Goal: Ask a question: Seek information or help from site administrators or community

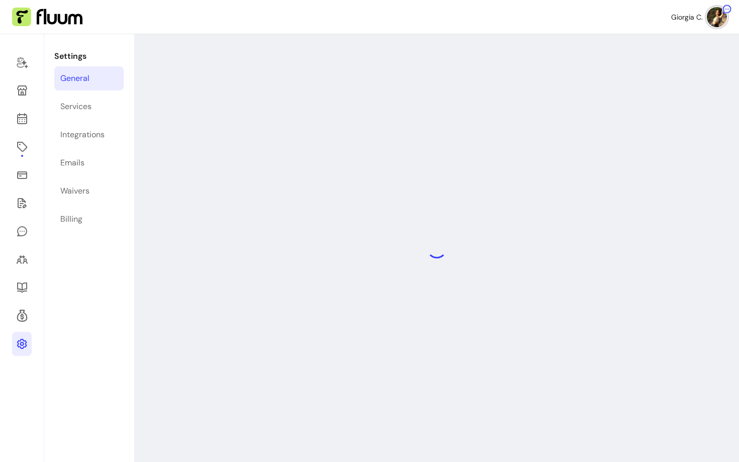
select select "**********"
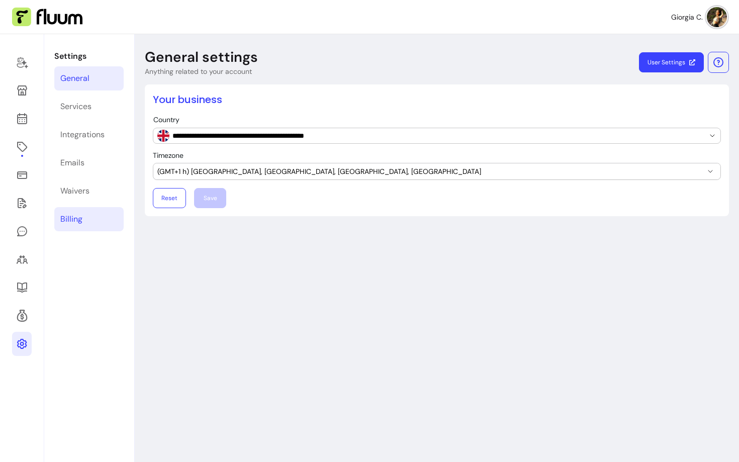
click at [69, 213] on div "Billing" at bounding box center [71, 219] width 22 height 12
click at [84, 222] on link "Billing" at bounding box center [88, 219] width 69 height 24
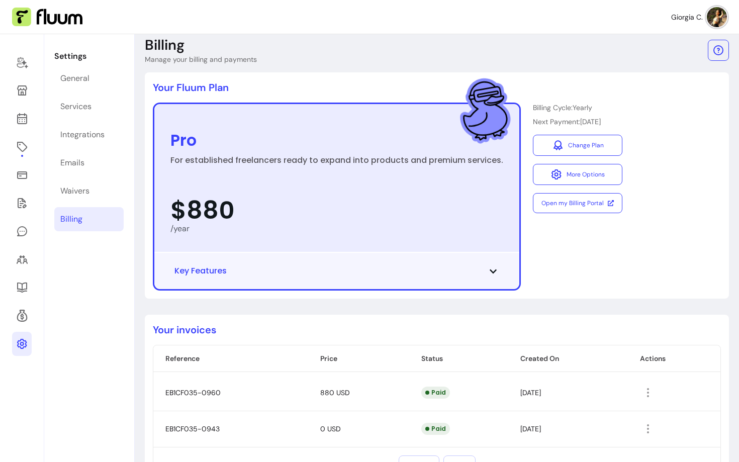
scroll to position [13, 0]
click at [25, 65] on icon at bounding box center [22, 62] width 12 height 12
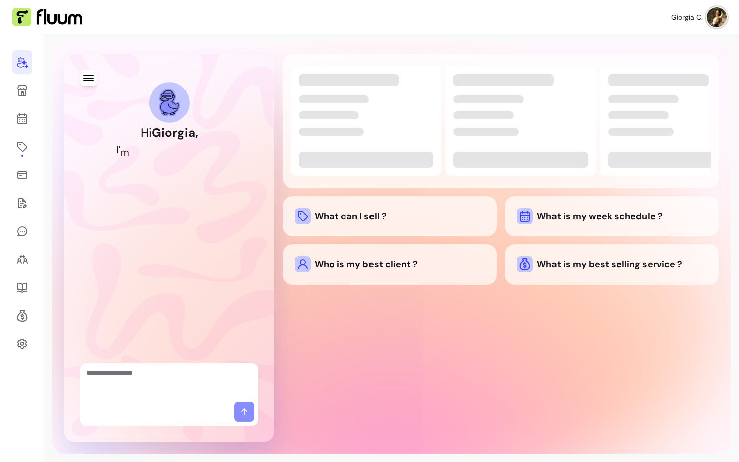
click at [63, 51] on div "Hi [PERSON_NAME] , I ' m y o u r A I C o - F o u n d e r What can I sell ? What…" at bounding box center [391, 248] width 678 height 412
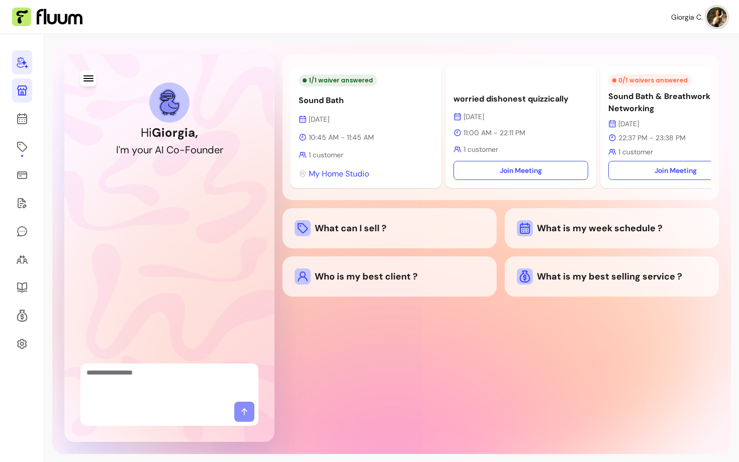
click at [20, 95] on icon at bounding box center [22, 90] width 10 height 10
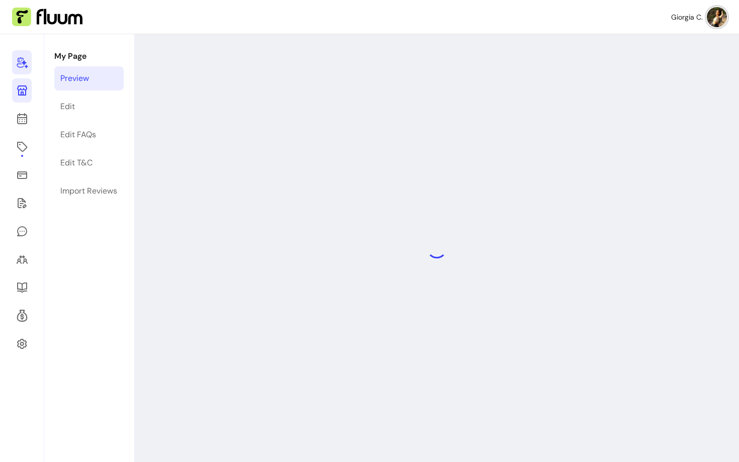
click at [22, 71] on link at bounding box center [22, 62] width 20 height 24
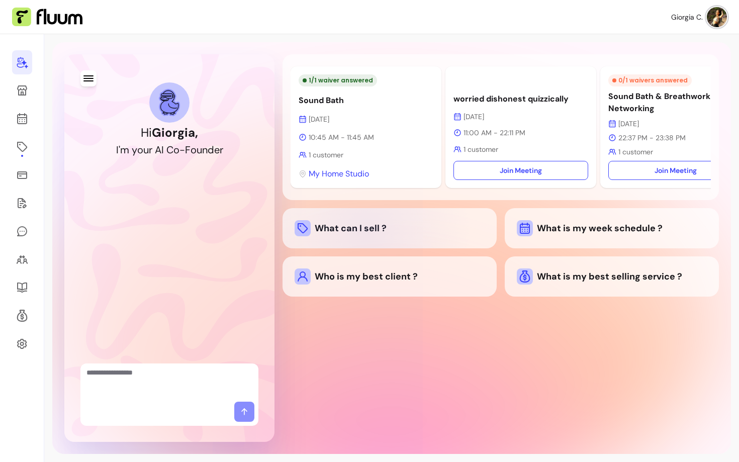
click at [366, 235] on div "What can I sell ?" at bounding box center [389, 228] width 190 height 16
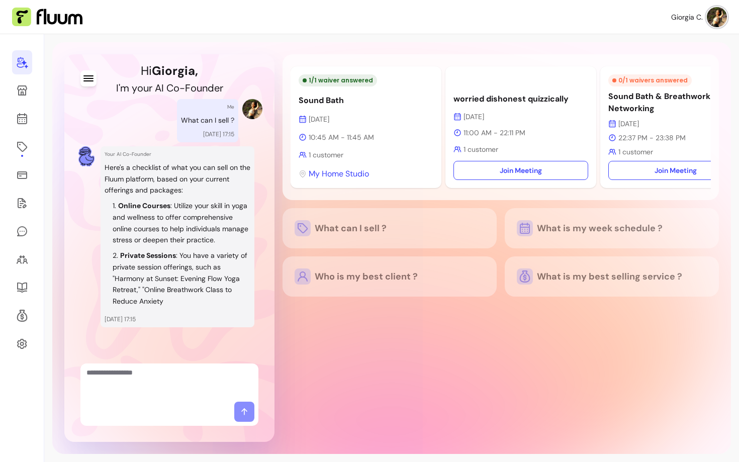
click at [199, 381] on textarea "Ask me anything..." at bounding box center [169, 382] width 166 height 30
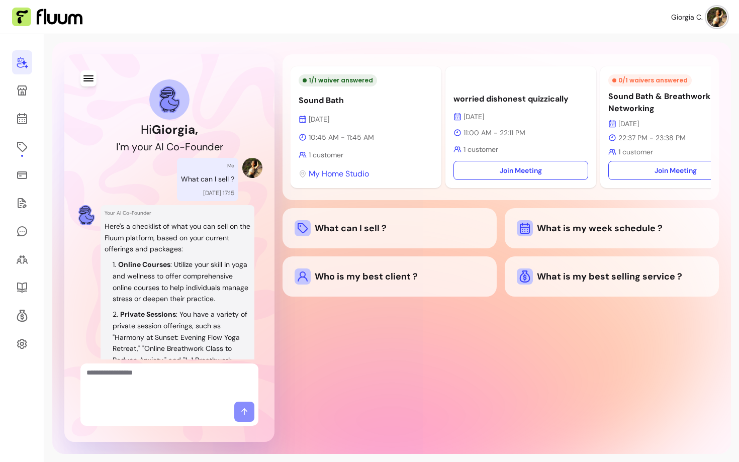
scroll to position [37, 0]
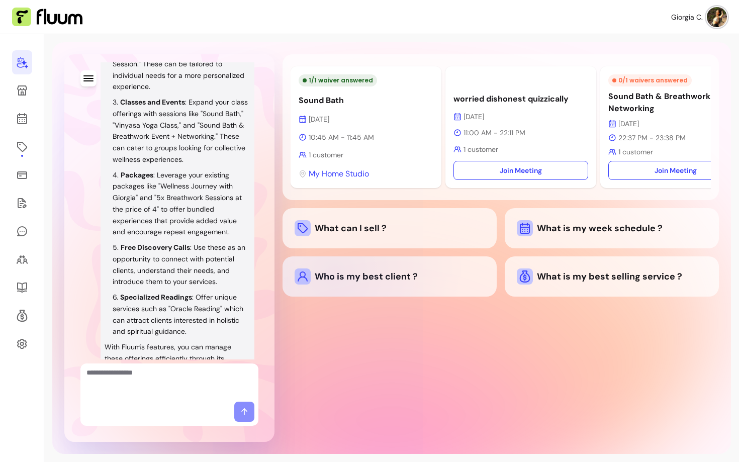
click at [334, 276] on div "Who is my best client ?" at bounding box center [389, 276] width 190 height 16
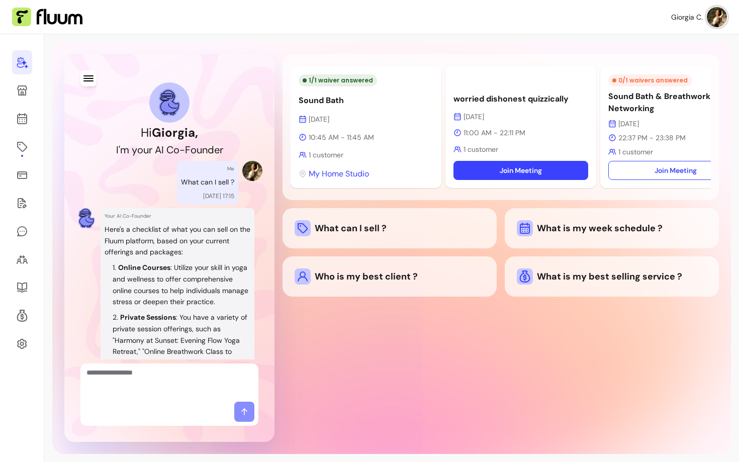
scroll to position [0, 40]
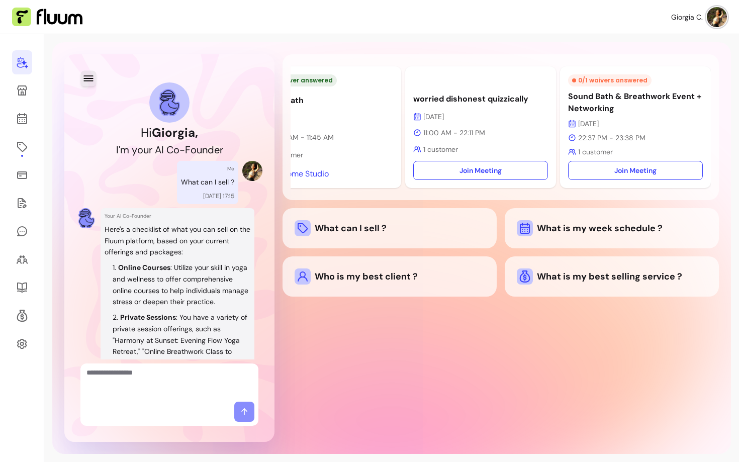
click at [87, 74] on icon "button" at bounding box center [88, 78] width 12 height 12
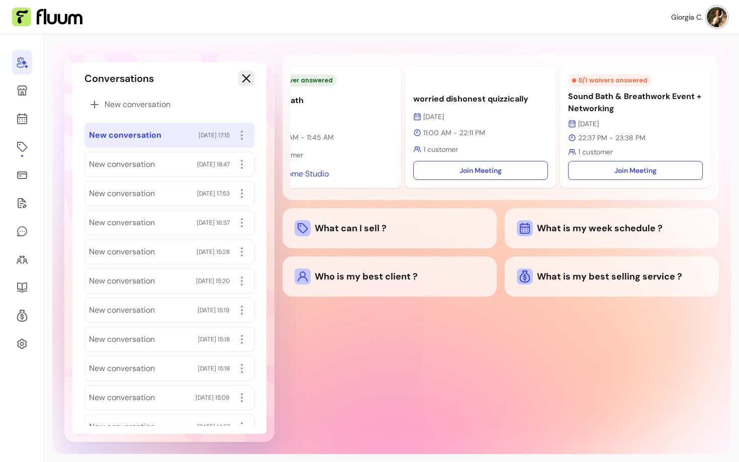
click at [248, 79] on icon "button" at bounding box center [246, 78] width 12 height 12
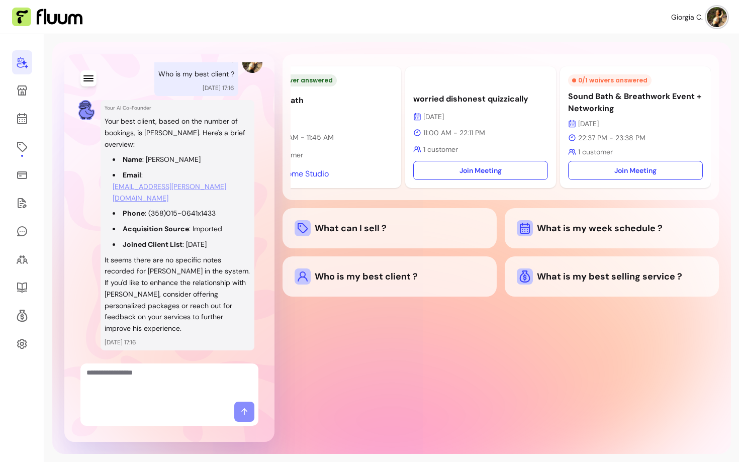
scroll to position [710, 0]
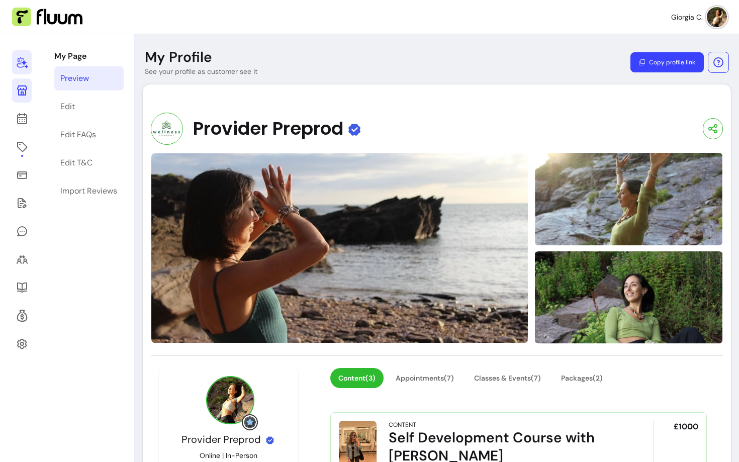
click at [26, 64] on icon at bounding box center [22, 62] width 12 height 12
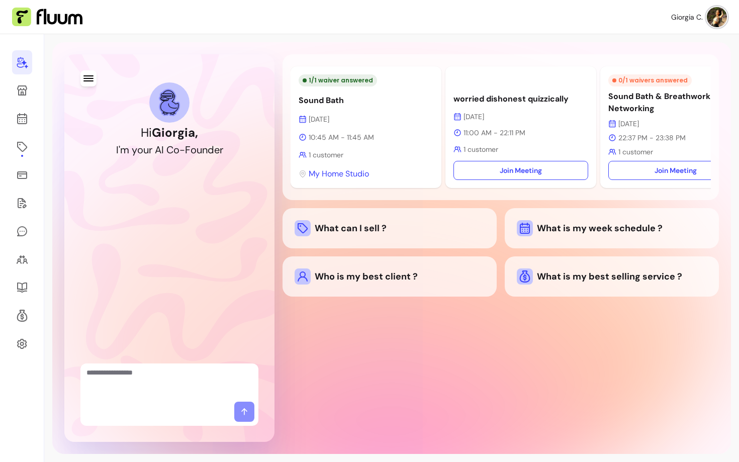
click at [181, 148] on div "-" at bounding box center [182, 150] width 6 height 14
click at [159, 371] on textarea "Ask me anything..." at bounding box center [169, 382] width 166 height 30
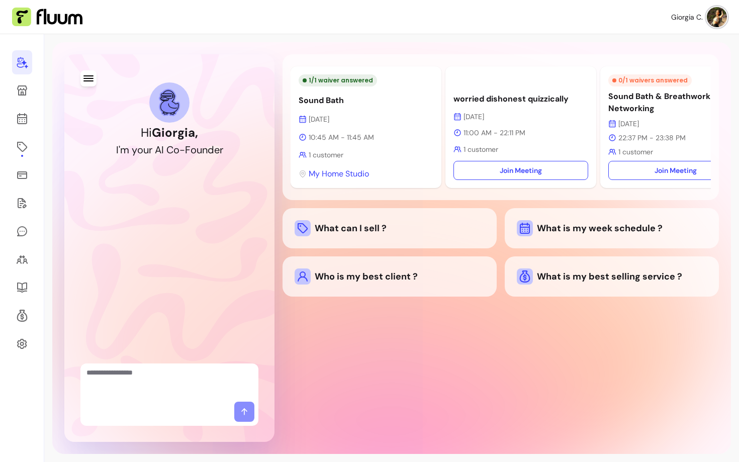
click at [176, 376] on textarea "Ask me anything..." at bounding box center [169, 382] width 166 height 30
click at [177, 380] on textarea "Ask me anything..." at bounding box center [169, 382] width 166 height 30
click at [178, 381] on textarea "Ask me anything..." at bounding box center [169, 382] width 166 height 30
type textarea "**********"
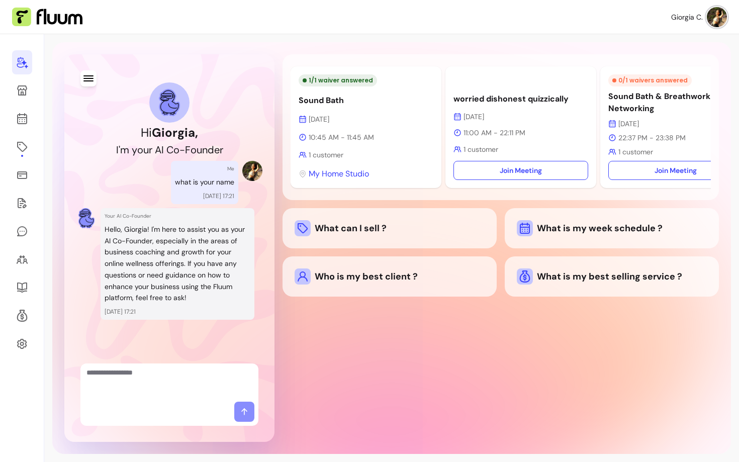
click at [170, 404] on div at bounding box center [169, 413] width 178 height 24
click at [168, 397] on textarea "Ask me anything..." at bounding box center [169, 382] width 166 height 30
type textarea "**********"
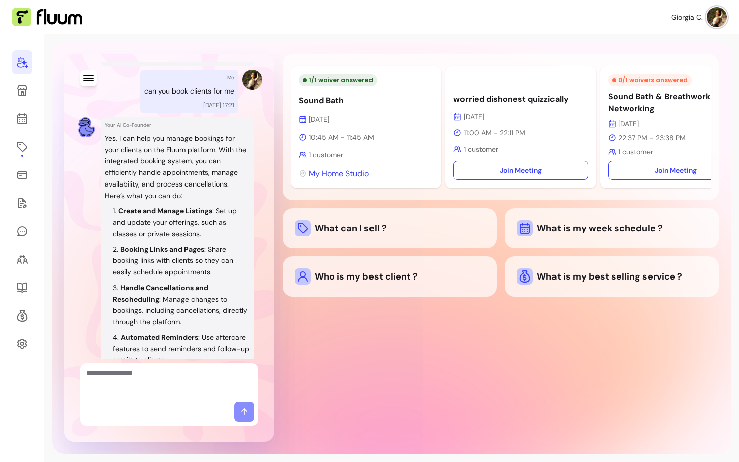
scroll to position [255, 0]
drag, startPoint x: 106, startPoint y: 158, endPoint x: 176, endPoint y: 165, distance: 70.7
click at [176, 165] on p "Yes, I can help you manage bookings for your clients on the Fluum platform. Wit…" at bounding box center [178, 166] width 146 height 69
click at [175, 201] on div "Yes, I can help you manage bookings for your clients on the Fluum platform. Wit…" at bounding box center [178, 268] width 146 height 272
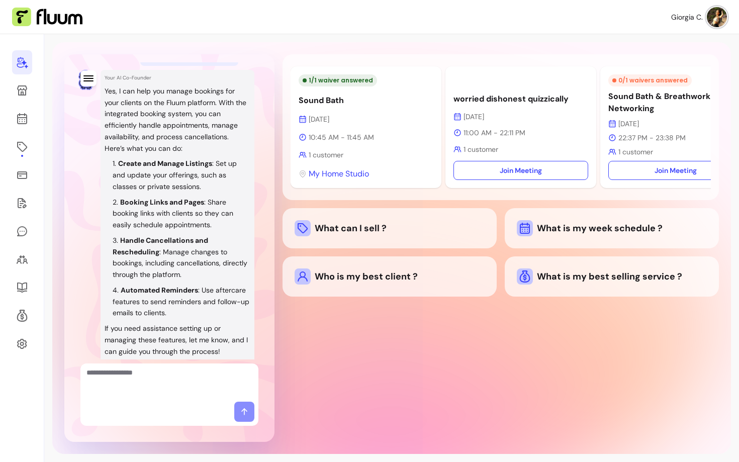
scroll to position [327, 0]
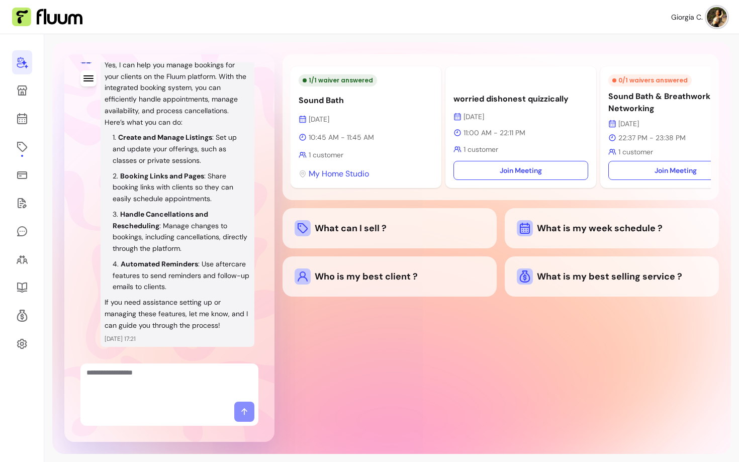
drag, startPoint x: 127, startPoint y: 166, endPoint x: 159, endPoint y: 191, distance: 40.5
click at [135, 177] on ol "Create and Manage Listings : Set up and update your offerings, such as classes …" at bounding box center [178, 212] width 146 height 161
click at [175, 191] on li "Booking Links and Pages : Share booking links with clients so they can easily s…" at bounding box center [182, 187] width 138 height 34
drag, startPoint x: 219, startPoint y: 197, endPoint x: 130, endPoint y: 174, distance: 91.8
click at [130, 174] on li "Booking Links and Pages : Share booking links with clients so they can easily s…" at bounding box center [182, 187] width 138 height 34
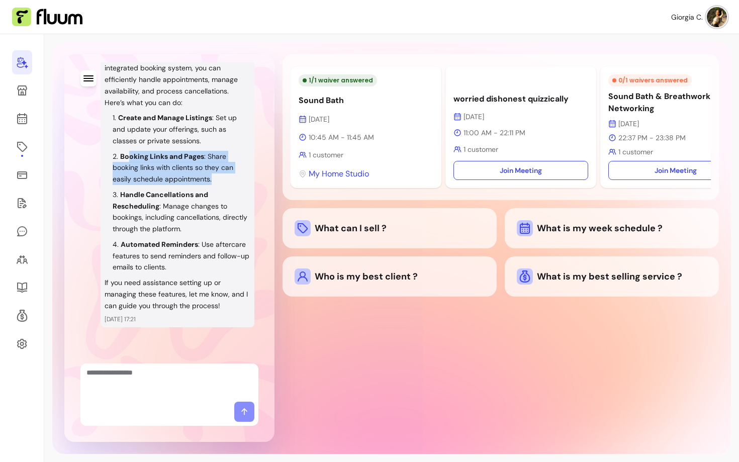
scroll to position [346, 0]
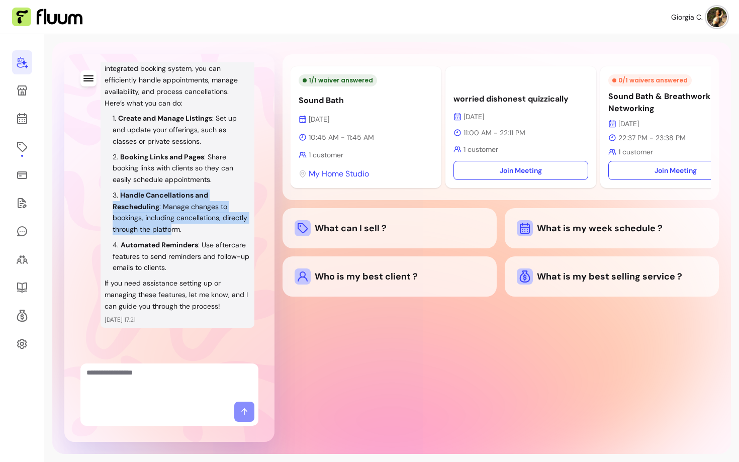
drag, startPoint x: 122, startPoint y: 189, endPoint x: 197, endPoint y: 231, distance: 85.7
click at [197, 232] on li "Handle Cancellations and Rescheduling : Manage changes to bookings, including c…" at bounding box center [182, 212] width 138 height 46
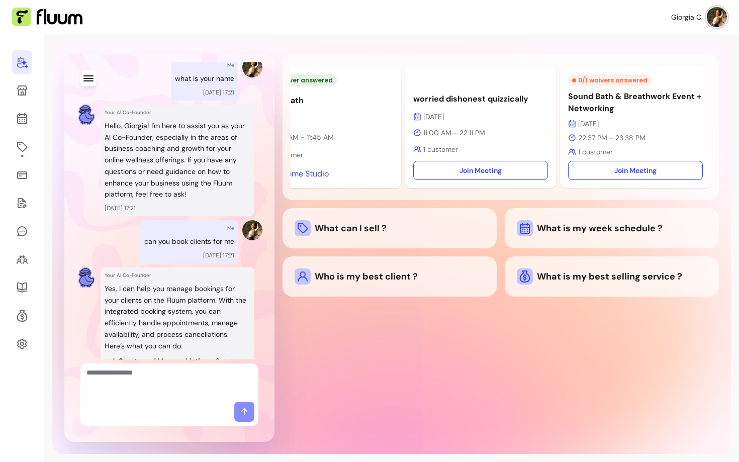
scroll to position [0, 0]
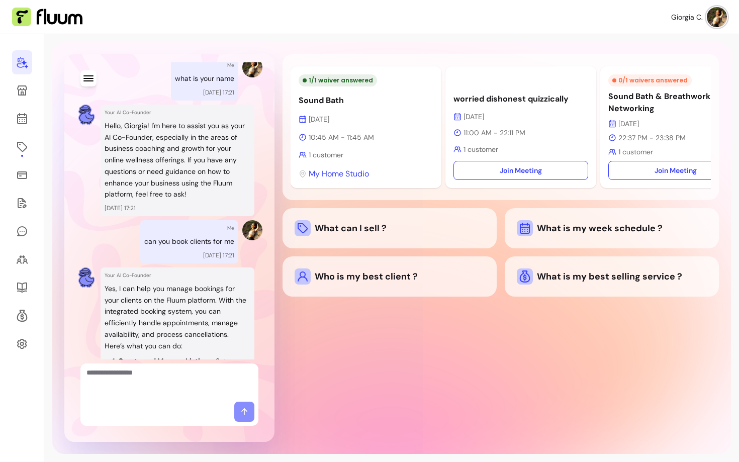
click at [340, 79] on div "1 / 1 waiver answered" at bounding box center [337, 80] width 78 height 12
click at [329, 98] on p "Sound Bath" at bounding box center [365, 100] width 135 height 12
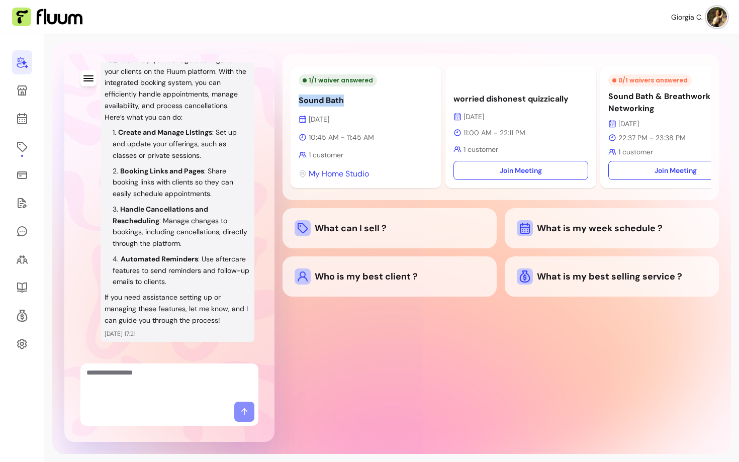
scroll to position [347, 0]
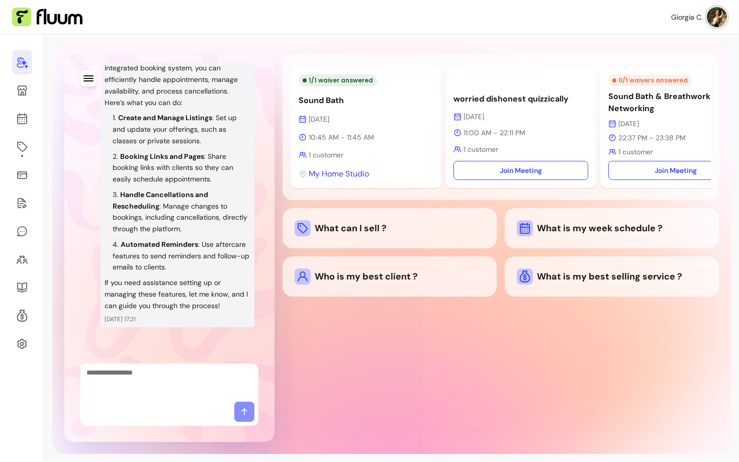
click at [178, 369] on textarea "Ask me anything..." at bounding box center [169, 382] width 166 height 30
type textarea "**********"
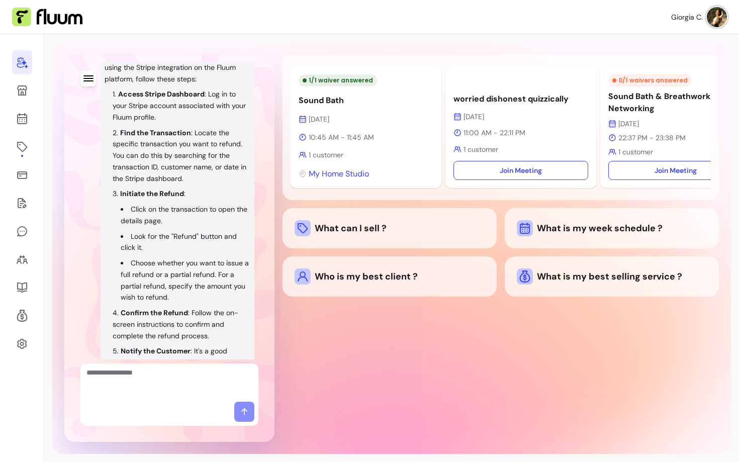
scroll to position [691, 0]
click at [16, 149] on link at bounding box center [22, 147] width 20 height 24
